Goal: Check status: Check status

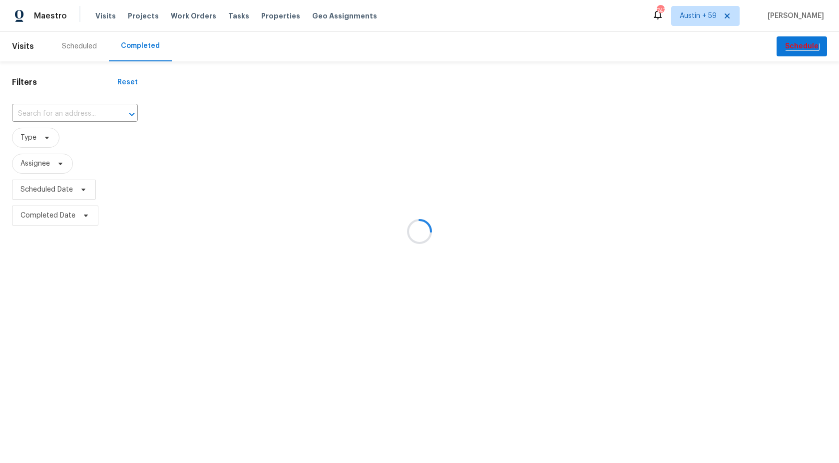
click at [83, 118] on div at bounding box center [419, 231] width 839 height 463
click at [83, 117] on div at bounding box center [419, 231] width 839 height 463
click at [83, 114] on div at bounding box center [419, 231] width 839 height 463
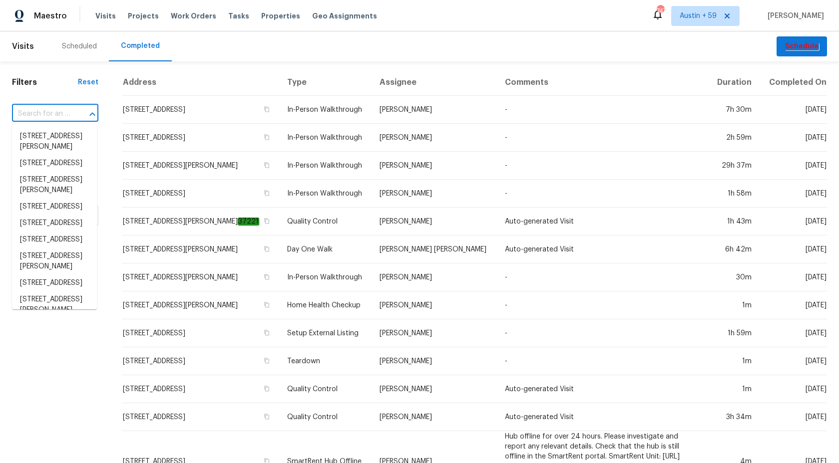
click at [53, 115] on input "text" at bounding box center [41, 113] width 58 height 15
paste input "[STREET_ADDRESS]"
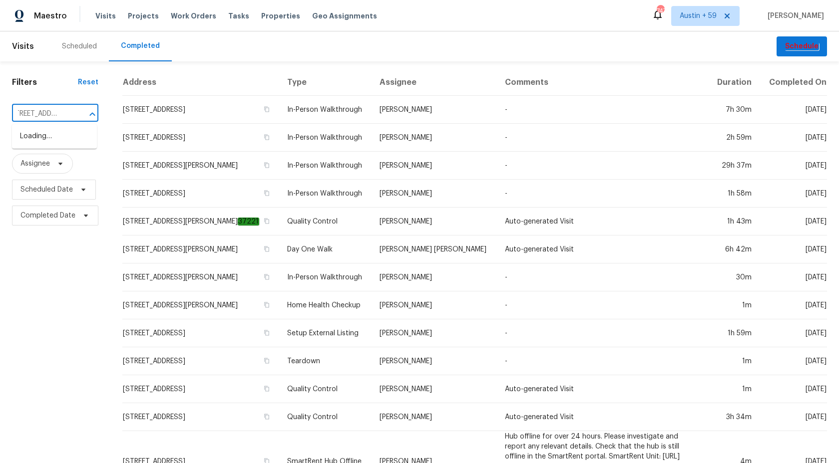
type input "[STREET_ADDRESS]"
click at [51, 141] on li "[STREET_ADDRESS]" at bounding box center [54, 136] width 85 height 16
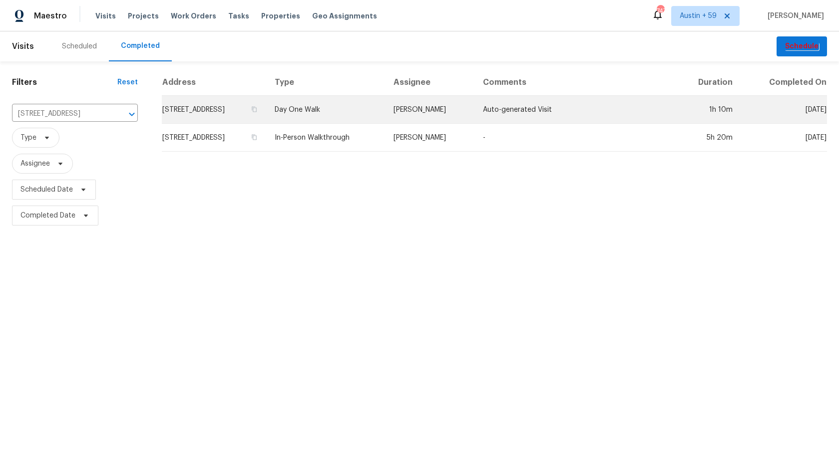
click at [349, 113] on td "Day One Walk" at bounding box center [326, 110] width 119 height 28
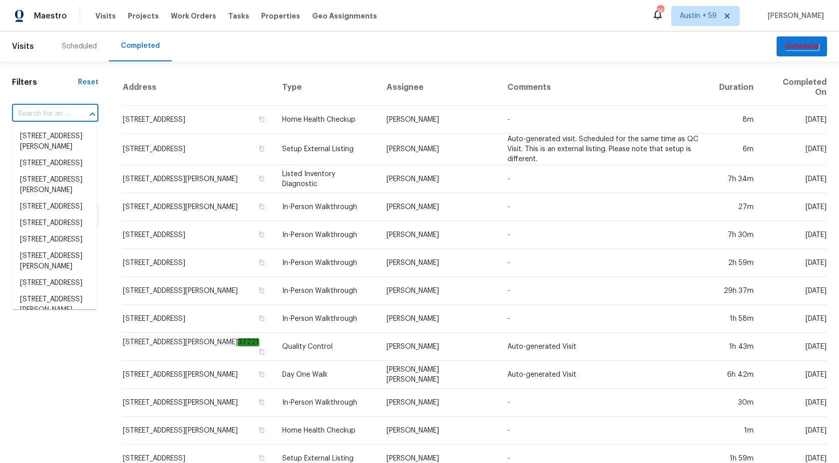
click at [58, 114] on input "text" at bounding box center [41, 113] width 58 height 15
paste input "8 Birch Ln, Stafford, VA 22554"
type input "8 Birch Ln, Stafford, VA 22554"
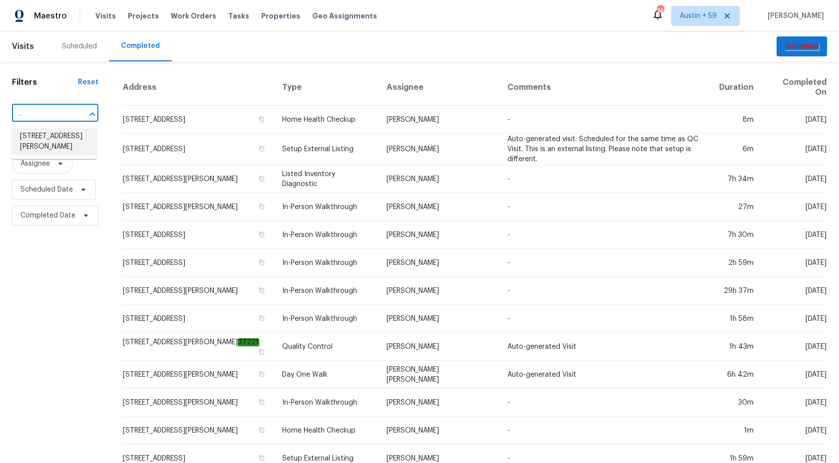
click at [45, 143] on li "8 Birch Ln, Stafford, VA 22554" at bounding box center [54, 141] width 85 height 27
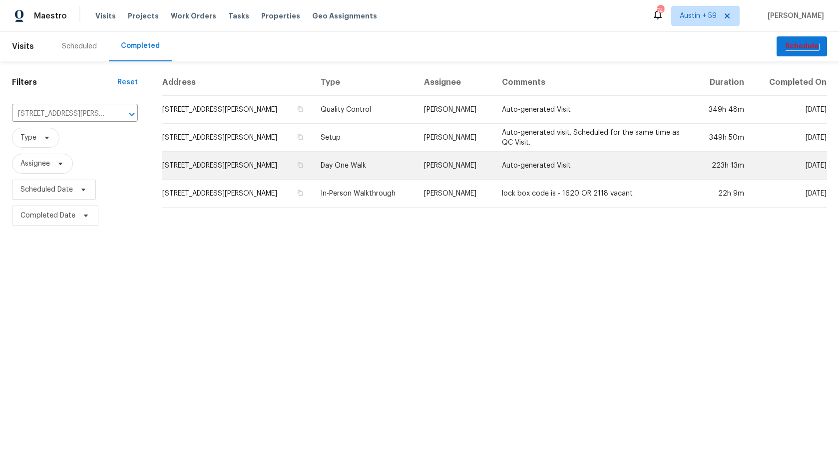
click at [330, 167] on td "Day One Walk" at bounding box center [364, 166] width 103 height 28
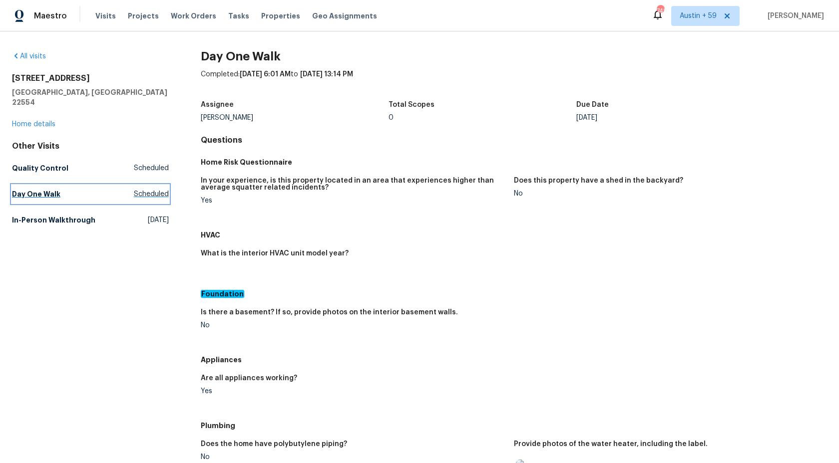
click at [46, 189] on h5 "Day One Walk" at bounding box center [36, 194] width 48 height 10
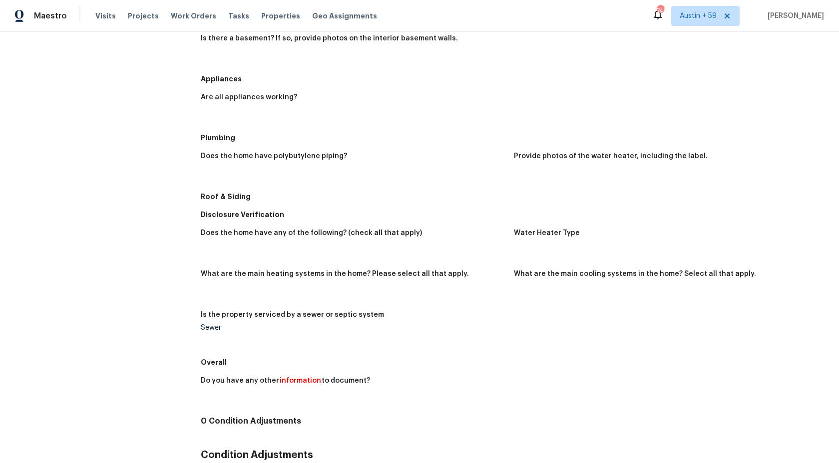
scroll to position [89, 0]
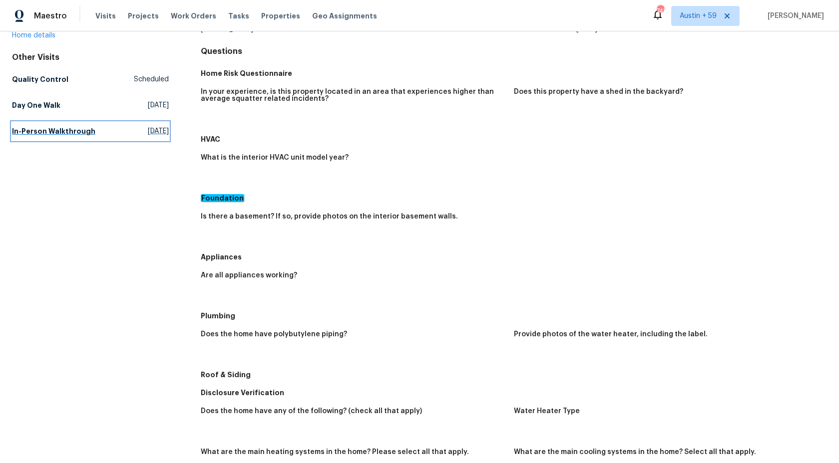
click at [72, 126] on h5 "In-Person Walkthrough" at bounding box center [53, 131] width 83 height 10
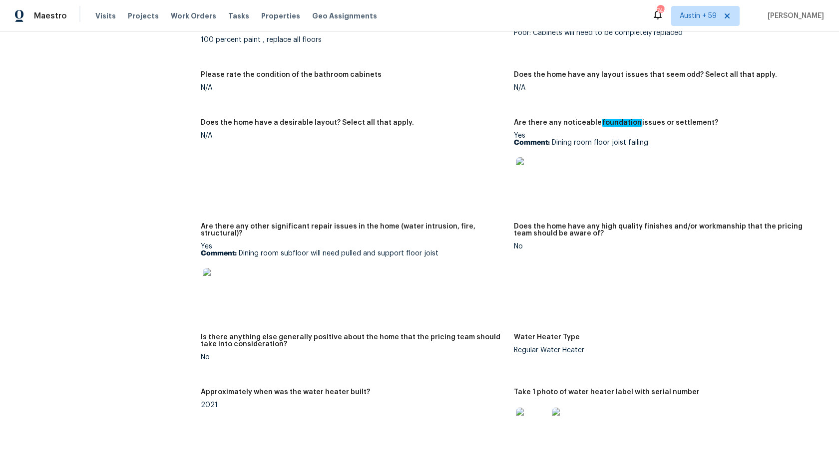
scroll to position [2672, 0]
